Goal: Find specific page/section: Find specific page/section

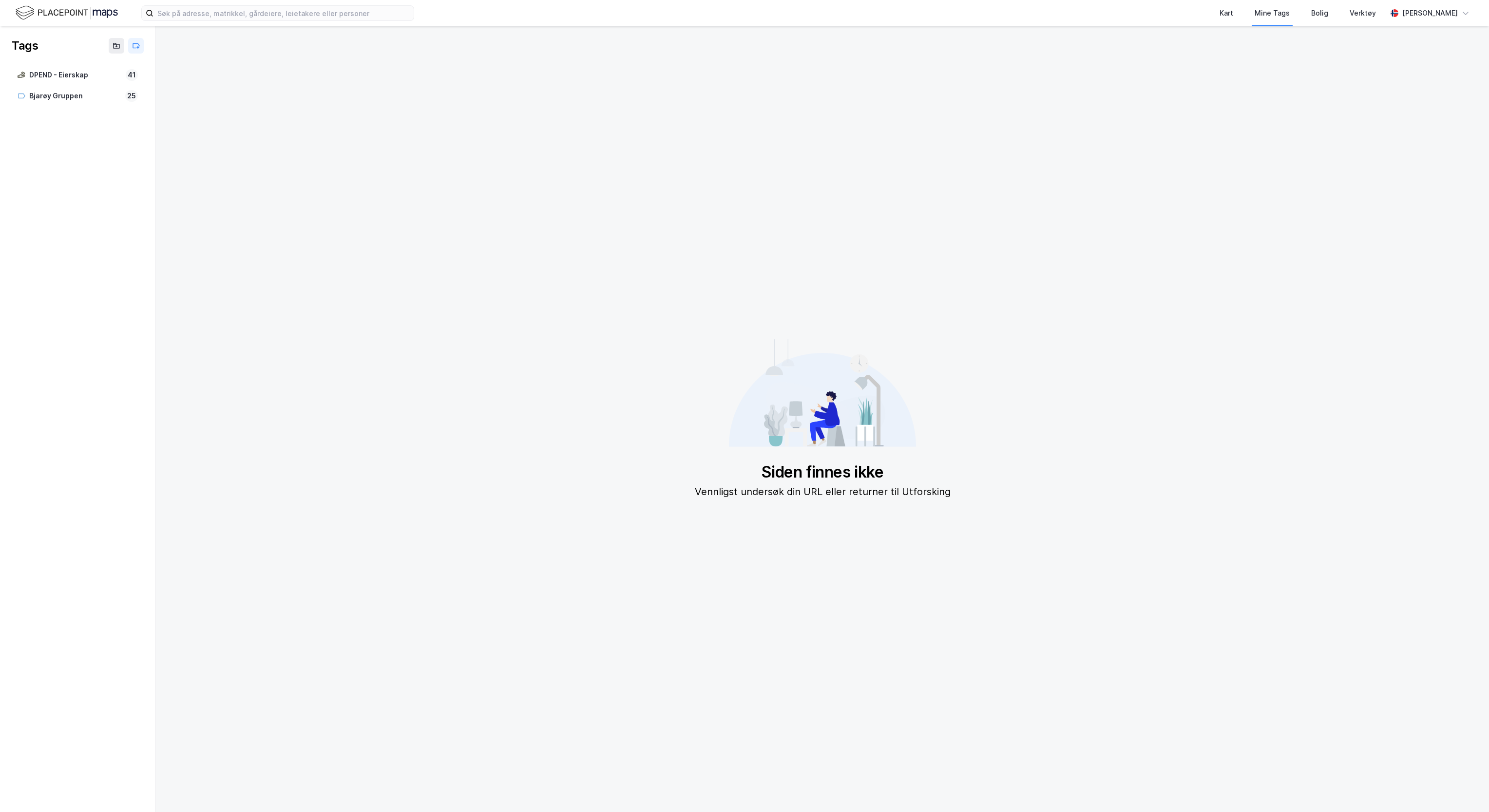
click at [67, 14] on img at bounding box center [67, 13] width 103 height 17
click at [78, 14] on img at bounding box center [67, 13] width 103 height 17
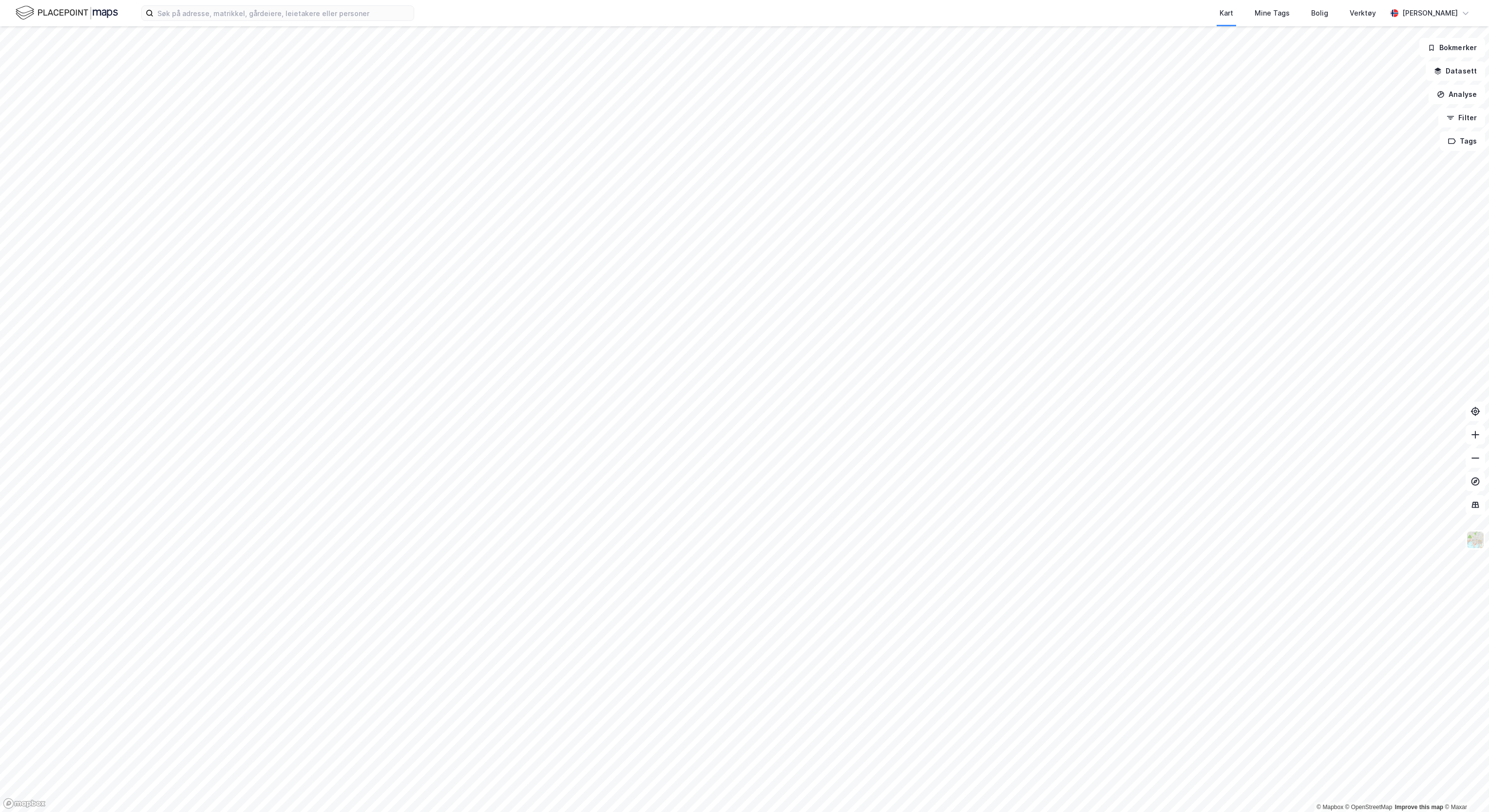
click at [89, 24] on div "Kart Mine Tags [PERSON_NAME] Verktøy [PERSON_NAME]" at bounding box center [744, 13] width 1489 height 26
click at [82, 6] on img at bounding box center [67, 13] width 103 height 17
